Goal: Download file/media

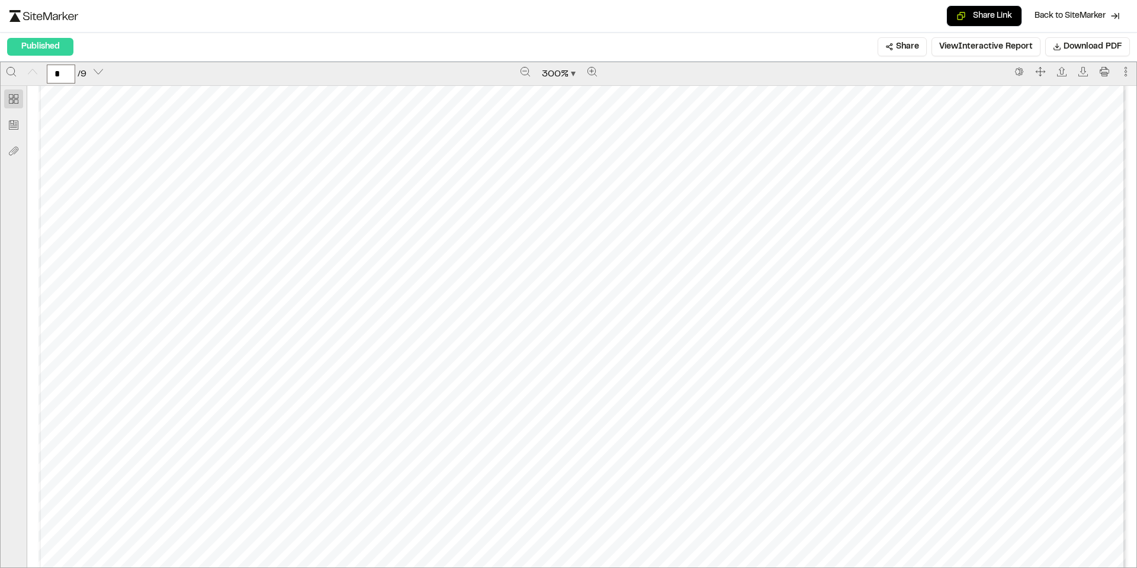
scroll to position [711, 0]
click at [572, 76] on span "Zoom document" at bounding box center [573, 74] width 5 height 5
click at [559, 122] on div "Page fit" at bounding box center [558, 122] width 68 height 14
click at [591, 70] on icon "Zoom in" at bounding box center [590, 71] width 9 height 9
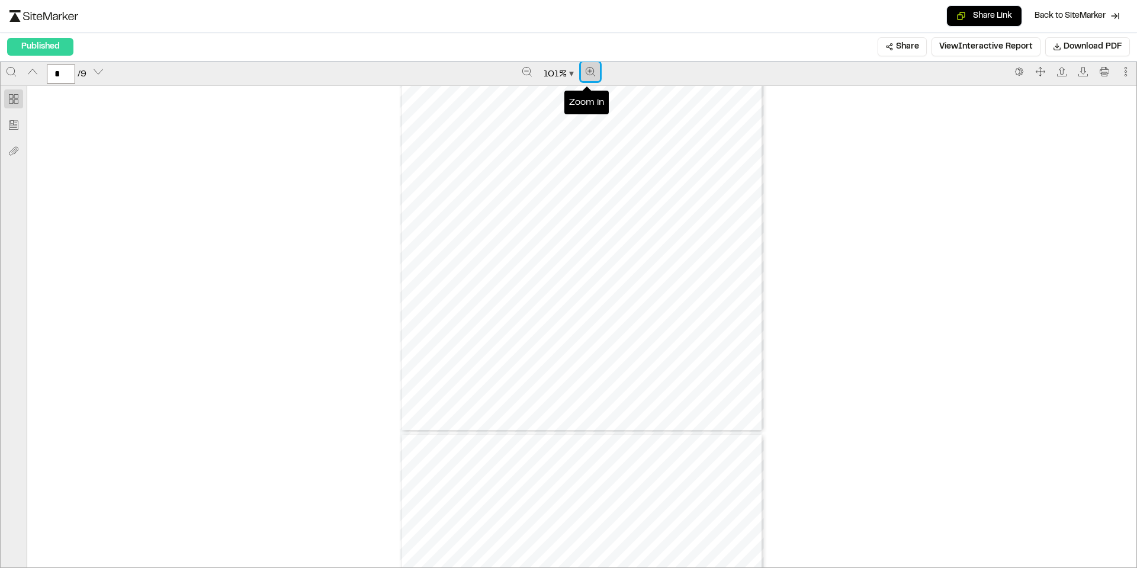
scroll to position [1685, 0]
click at [591, 70] on icon "Zoom in" at bounding box center [590, 71] width 9 height 9
click at [590, 72] on icon "Zoom in" at bounding box center [591, 71] width 9 height 9
type input "*"
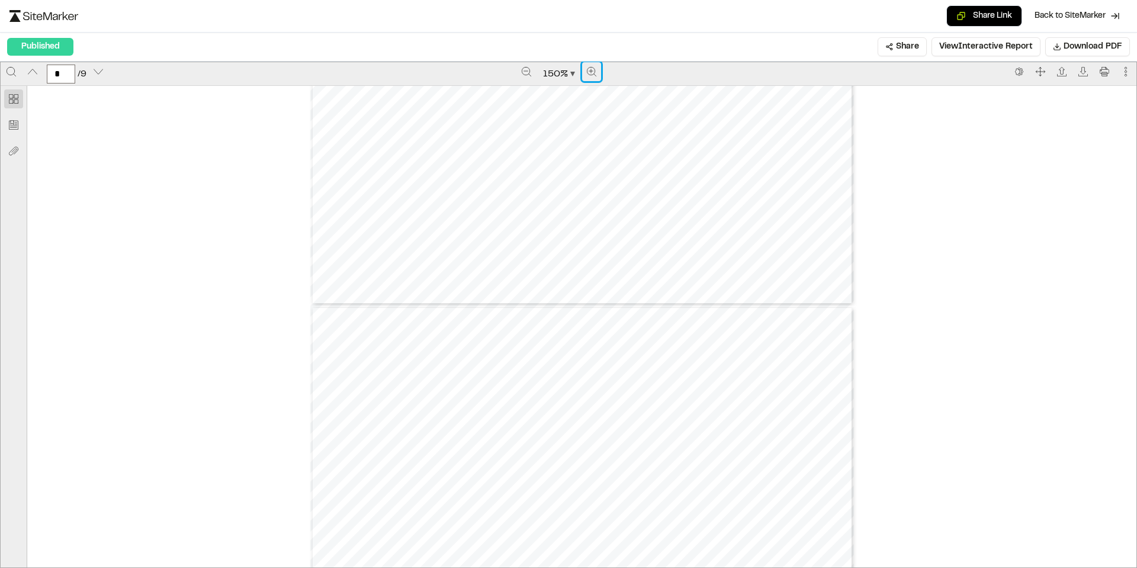
scroll to position [4666, 0]
